Goal: Find specific page/section: Find specific page/section

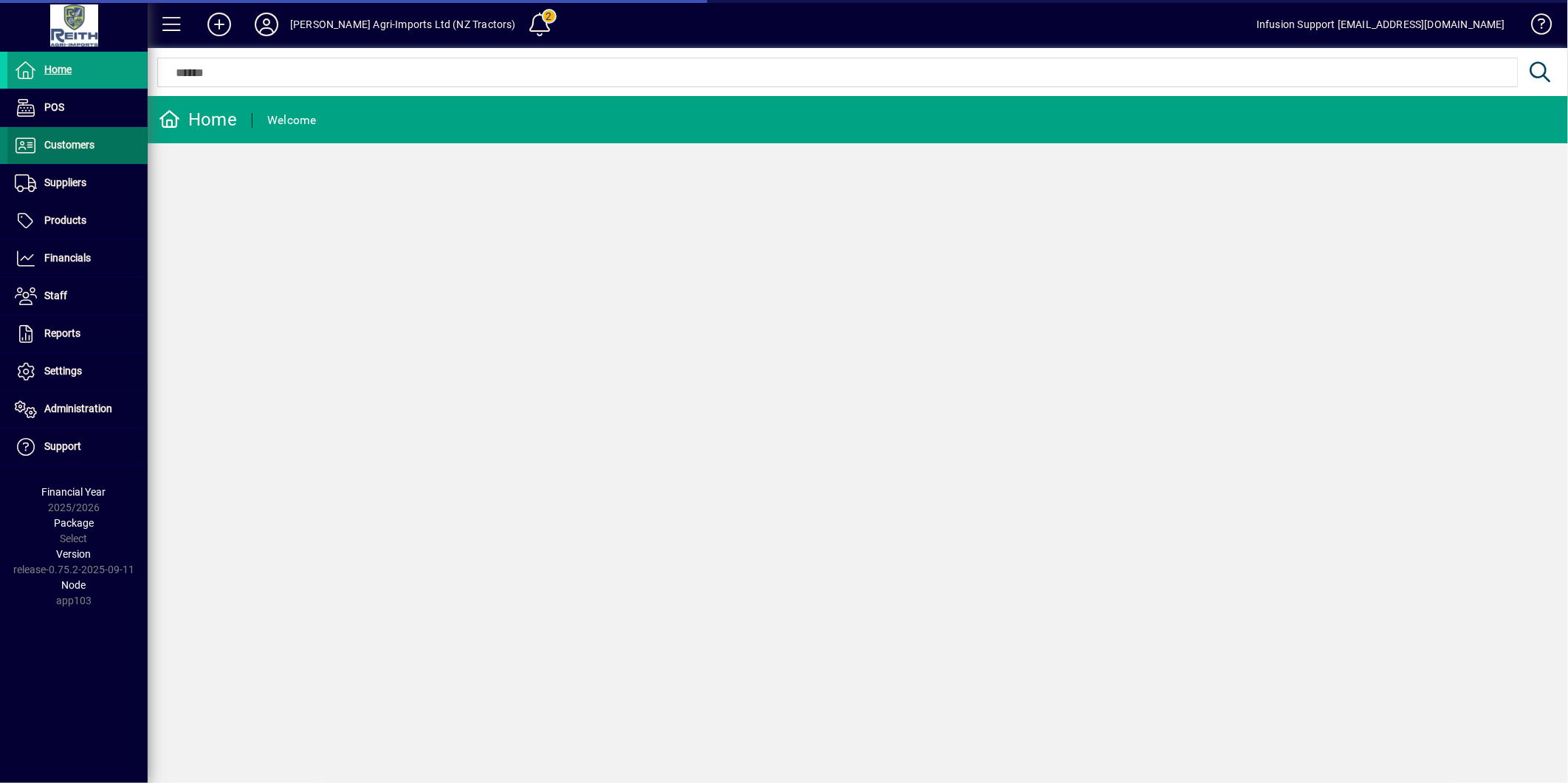
click at [84, 142] on span "Customers" at bounding box center [69, 145] width 50 height 12
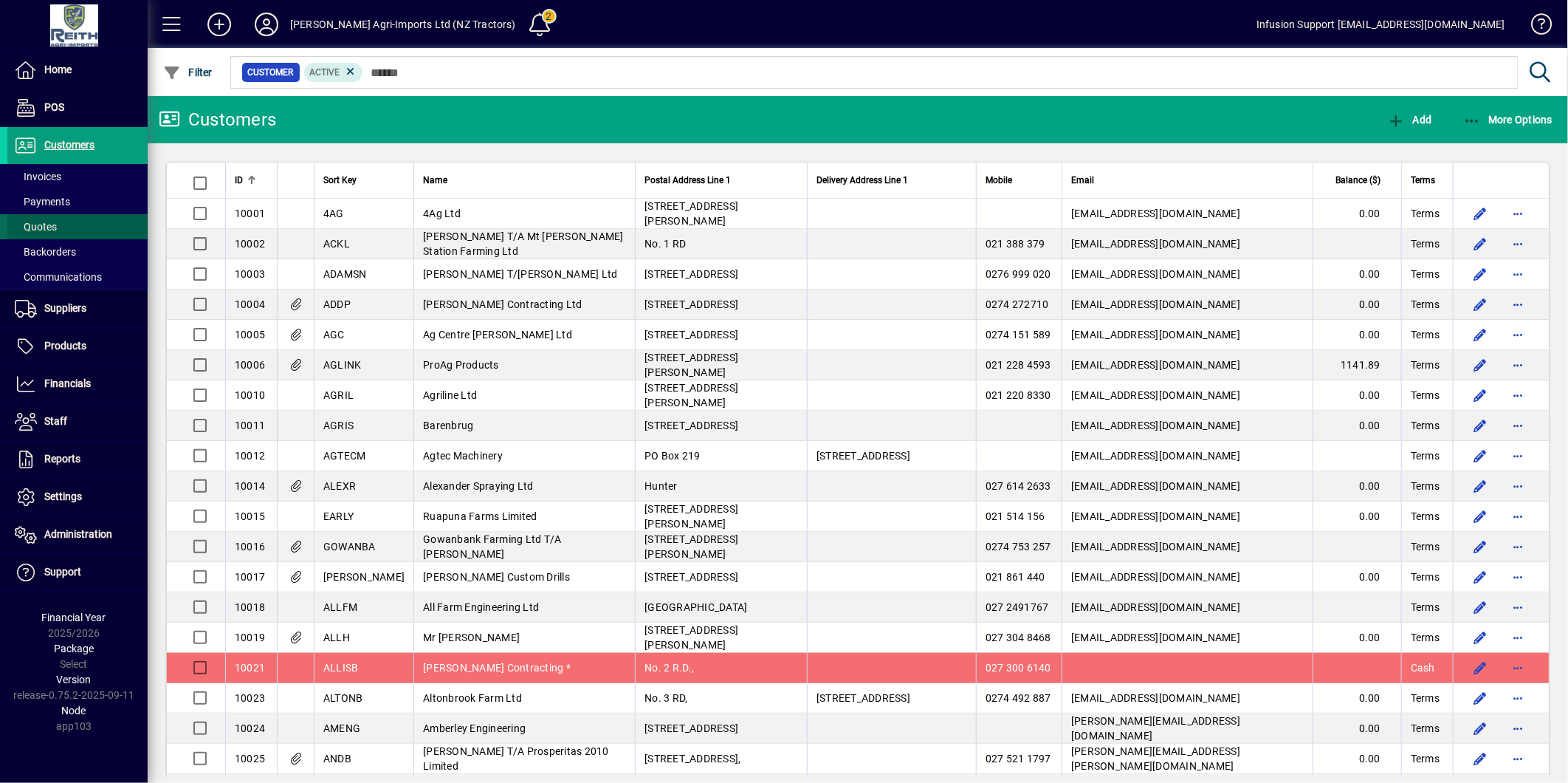
click at [46, 219] on span "Quotes" at bounding box center [32, 227] width 50 height 16
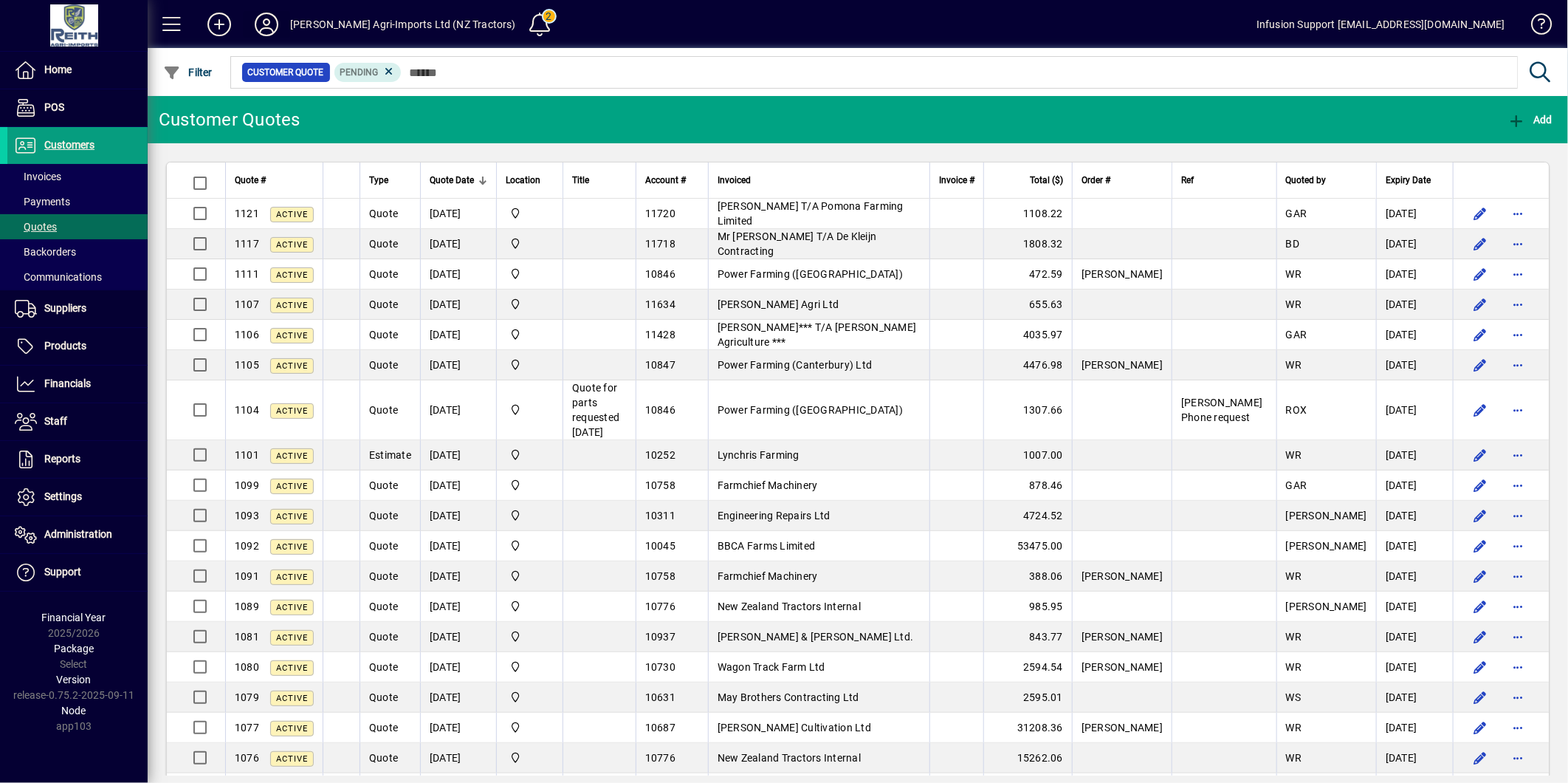
click at [262, 23] on icon at bounding box center [266, 25] width 30 height 24
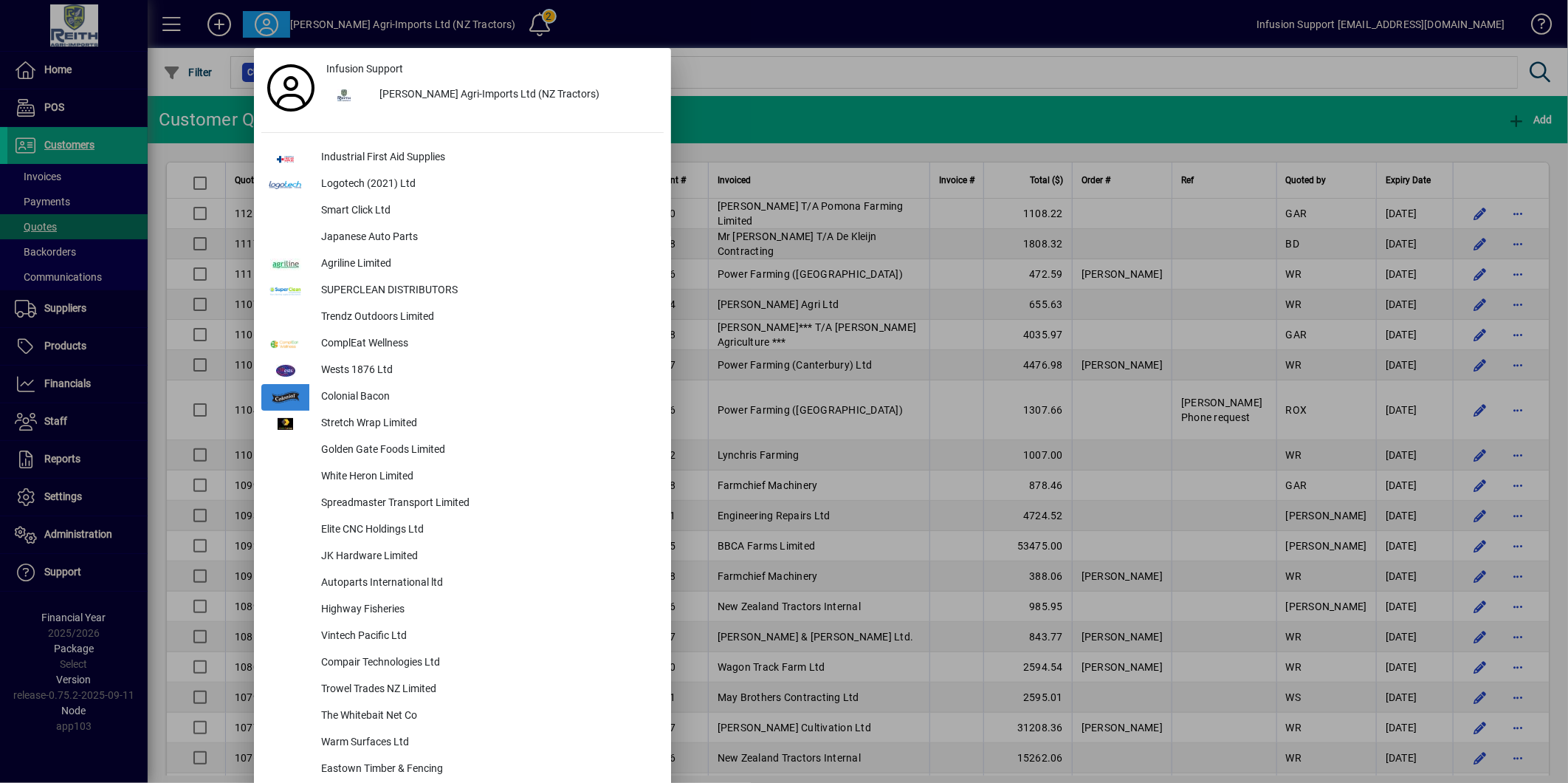
scroll to position [1462, 0]
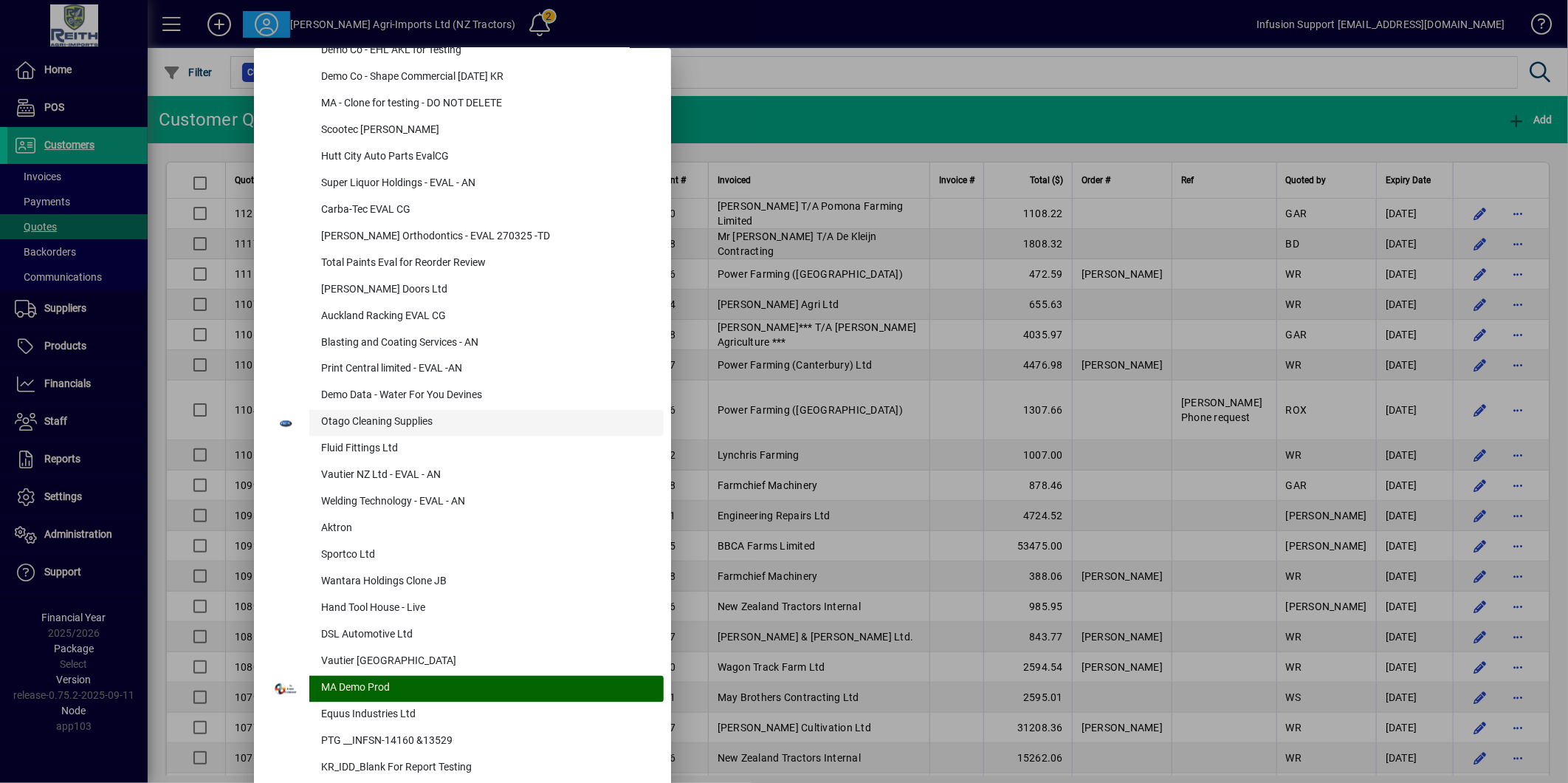
click at [422, 419] on div "Otago Cleaning Supplies" at bounding box center [486, 423] width 354 height 27
